Goal: Task Accomplishment & Management: Use online tool/utility

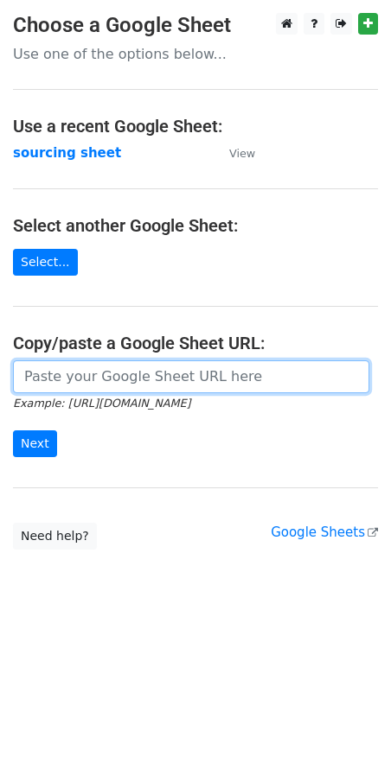
click at [104, 380] on input "url" at bounding box center [191, 377] width 356 height 33
paste input "https://docs.google.com/spreadsheets/d/1wD6lSmvFvXxRHy8XL6iER5cI7pKzGo_S9Nh0RVd…"
type input "https://docs.google.com/spreadsheets/d/1wD6lSmvFvXxRHy8XL6iER5cI7pKzGo_S9Nh0RVd…"
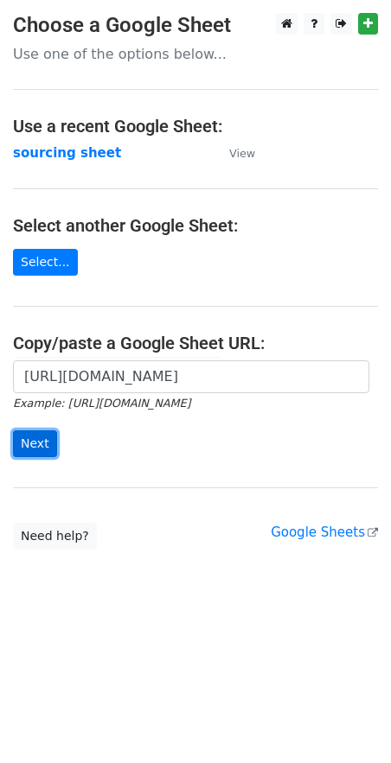
scroll to position [0, 0]
click at [17, 447] on input "Next" at bounding box center [35, 444] width 44 height 27
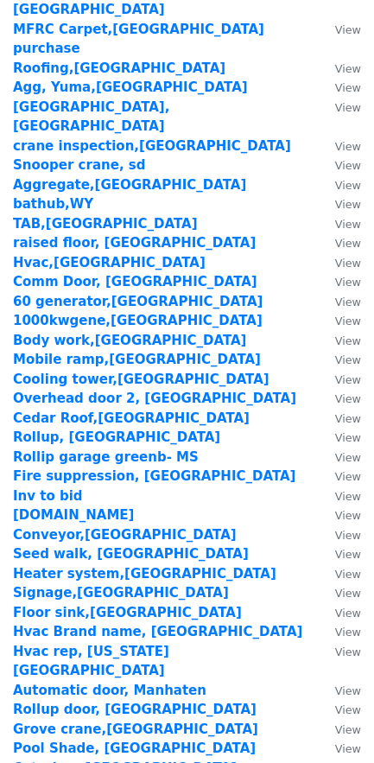
scroll to position [1880, 0]
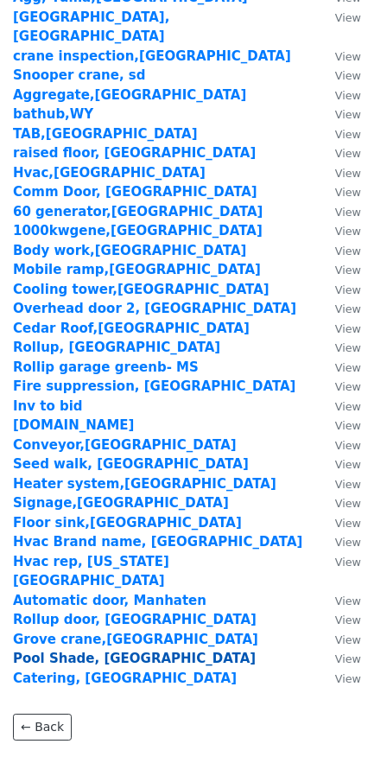
click at [68, 651] on strong "Pool Shade, [GEOGRAPHIC_DATA]" at bounding box center [134, 659] width 243 height 16
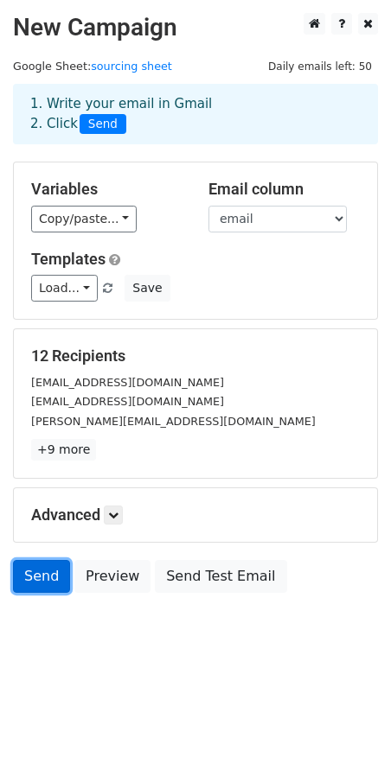
click at [41, 567] on link "Send" at bounding box center [41, 576] width 57 height 33
